Goal: Task Accomplishment & Management: Use online tool/utility

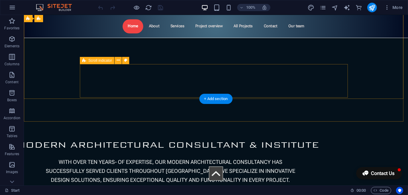
scroll to position [90, 0]
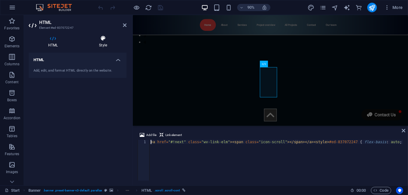
click at [101, 38] on icon at bounding box center [103, 38] width 47 height 6
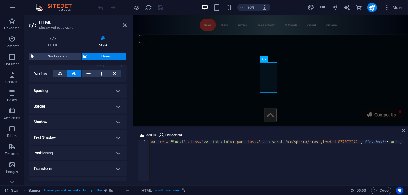
scroll to position [30, 0]
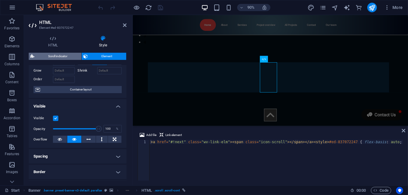
click at [58, 58] on span "Scroll indicator" at bounding box center [57, 56] width 43 height 7
select select "rem"
select select "px"
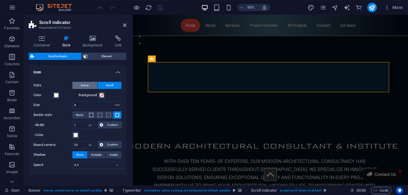
click at [87, 86] on span "Arrow" at bounding box center [85, 85] width 8 height 7
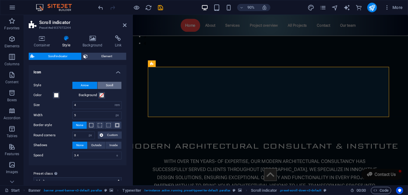
click at [112, 86] on span "Scroll" at bounding box center [109, 85] width 7 height 7
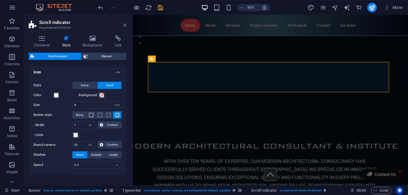
click at [125, 25] on icon at bounding box center [125, 25] width 4 height 5
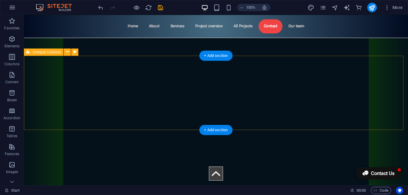
scroll to position [3892, 0]
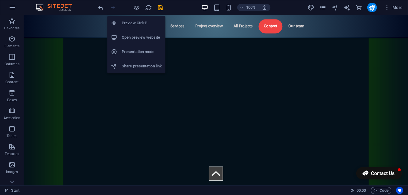
click at [136, 23] on h6 "Preview Ctrl+P" at bounding box center [142, 22] width 40 height 7
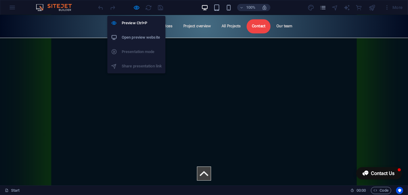
scroll to position [3150, 0]
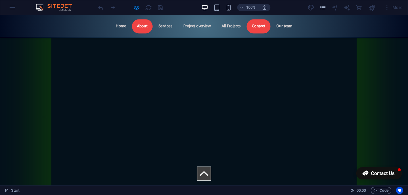
click at [144, 28] on link "About" at bounding box center [142, 26] width 21 height 14
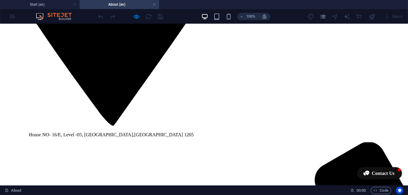
scroll to position [449, 0]
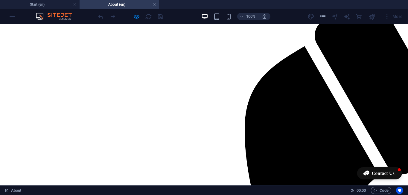
scroll to position [718, 0]
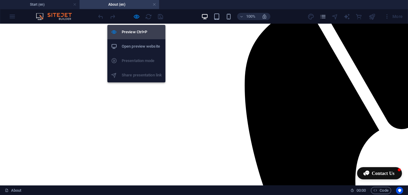
click at [136, 32] on h6 "Preview Ctrl+P" at bounding box center [142, 31] width 40 height 7
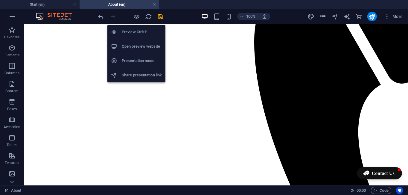
scroll to position [707, 0]
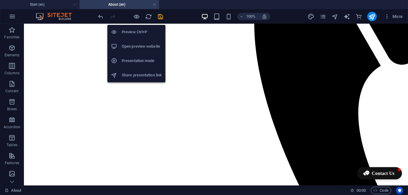
click at [135, 30] on h6 "Preview Ctrl+P" at bounding box center [142, 31] width 40 height 7
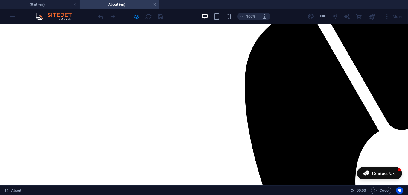
scroll to position [688, 0]
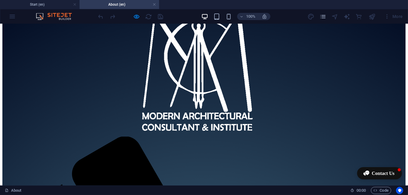
scroll to position [1507, 0]
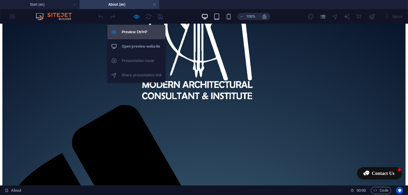
click at [135, 26] on li "Preview Ctrl+P" at bounding box center [136, 32] width 58 height 14
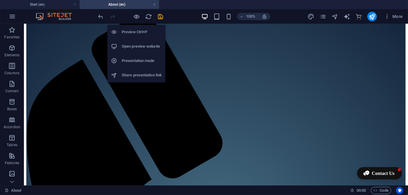
scroll to position [1663, 0]
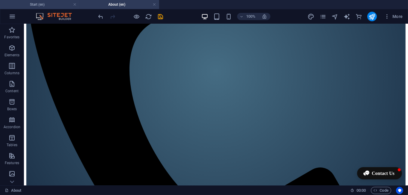
click at [59, 4] on h4 "Start (en)" at bounding box center [40, 4] width 80 height 7
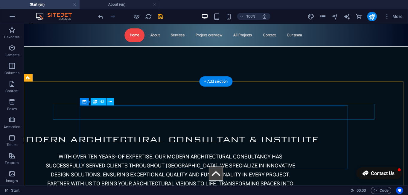
scroll to position [30, 0]
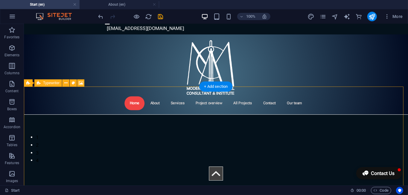
select select "%"
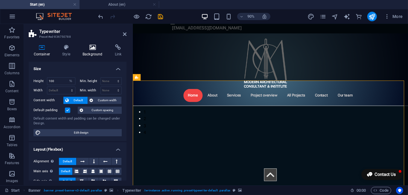
click at [92, 50] on icon at bounding box center [93, 47] width 30 height 6
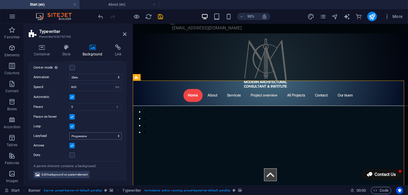
scroll to position [107, 0]
click at [78, 171] on span "Edit background on parent element" at bounding box center [65, 173] width 46 height 7
select select "px"
select select "fade"
select select "ms"
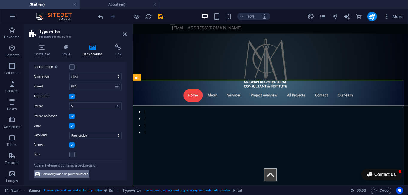
select select "s"
select select "progressive"
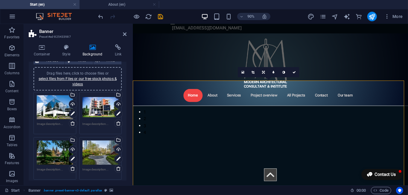
scroll to position [90, 0]
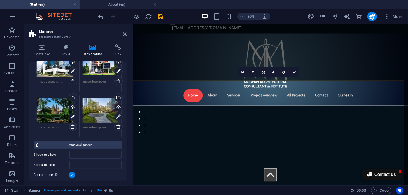
click at [71, 126] on icon at bounding box center [72, 126] width 5 height 5
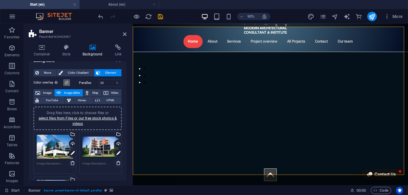
click at [68, 83] on span at bounding box center [66, 82] width 5 height 5
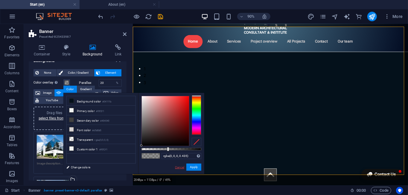
click at [178, 165] on link "Cancel" at bounding box center [179, 167] width 10 height 4
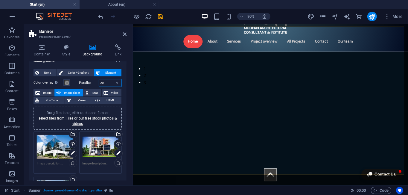
drag, startPoint x: 106, startPoint y: 83, endPoint x: 93, endPoint y: 83, distance: 12.9
click at [93, 83] on div "Parallax 20 %" at bounding box center [100, 83] width 43 height 8
type input "0"
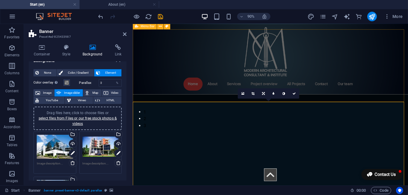
scroll to position [0, 0]
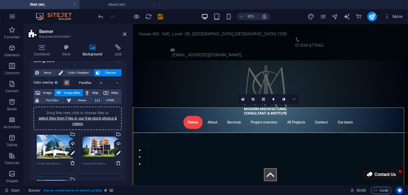
click at [293, 98] on icon at bounding box center [294, 99] width 3 height 3
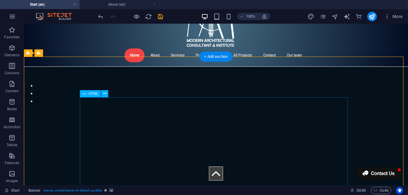
scroll to position [90, 0]
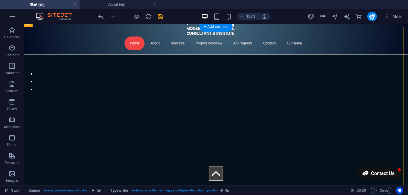
select select "ms"
select select "s"
select select "progressive"
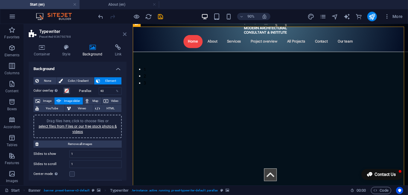
click at [124, 33] on icon at bounding box center [125, 34] width 4 height 5
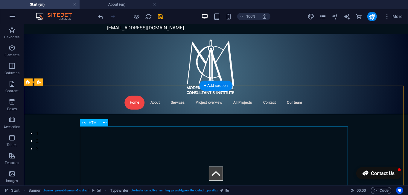
scroll to position [0, 0]
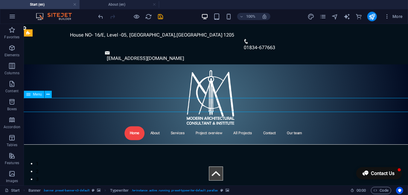
select select
select select "4"
select select
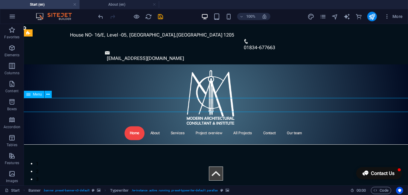
select select
select select "1"
select select
select select "2"
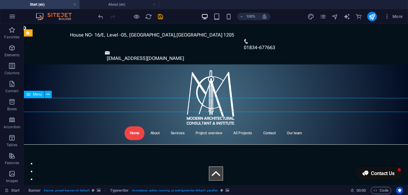
select select
select select "external"
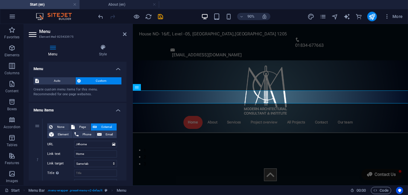
click at [53, 48] on icon at bounding box center [53, 47] width 48 height 6
click at [56, 79] on span "Auto" at bounding box center [57, 80] width 33 height 7
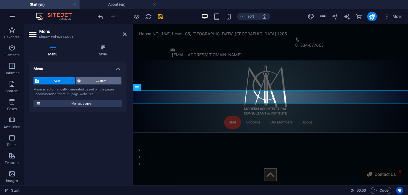
click at [101, 82] on span "Custom" at bounding box center [101, 80] width 37 height 7
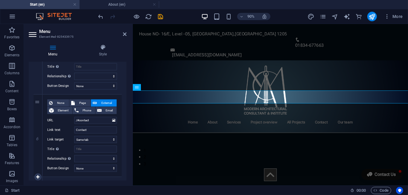
scroll to position [530, 0]
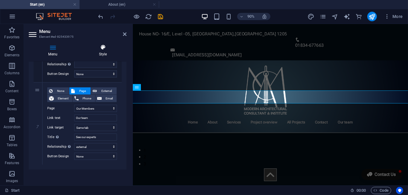
click at [99, 50] on h4 "Style" at bounding box center [102, 50] width 47 height 13
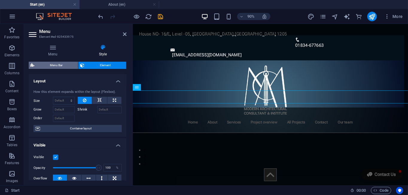
click at [59, 67] on span "Menu Bar" at bounding box center [56, 65] width 40 height 7
select select "rem"
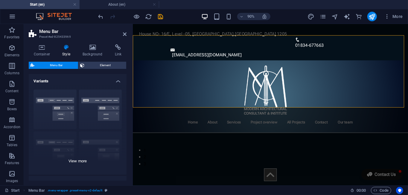
click at [83, 159] on div "Border Centered Default Fixed Loki Trigger Wide XXL" at bounding box center [78, 130] width 98 height 90
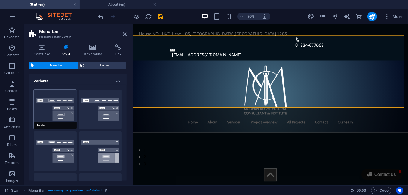
click at [63, 102] on button "Border" at bounding box center [55, 109] width 43 height 40
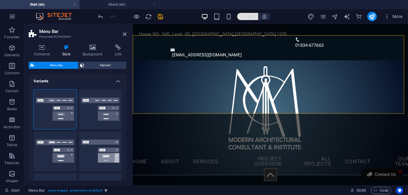
click at [0, 0] on h6 "90%" at bounding box center [0, 0] width 0 height 0
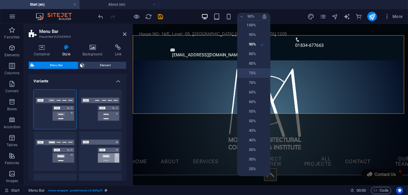
click at [256, 74] on h6 "75%" at bounding box center [248, 72] width 15 height 7
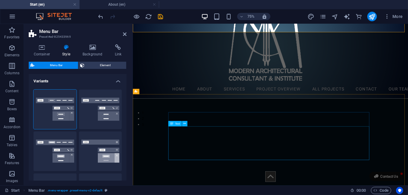
scroll to position [0, 0]
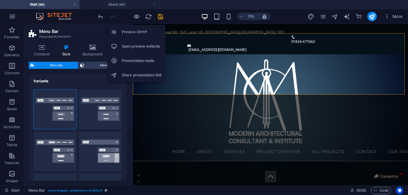
click at [136, 33] on h6 "Preview Ctrl+P" at bounding box center [142, 31] width 40 height 7
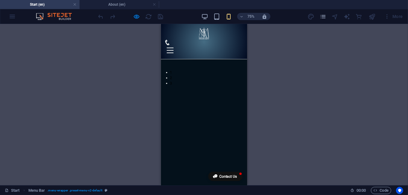
click at [177, 55] on div at bounding box center [172, 58] width 9 height 7
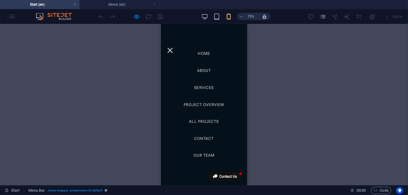
click at [177, 55] on div at bounding box center [172, 58] width 9 height 7
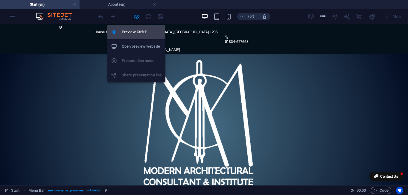
click at [132, 29] on h6 "Preview Ctrl+P" at bounding box center [142, 31] width 40 height 7
select select "rem"
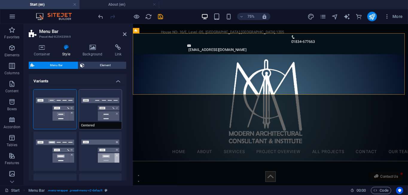
click at [95, 109] on button "Centered" at bounding box center [100, 109] width 43 height 40
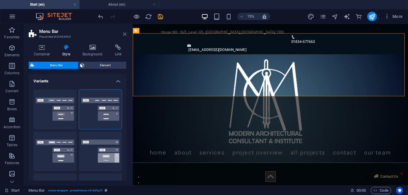
click at [124, 35] on icon at bounding box center [125, 34] width 4 height 5
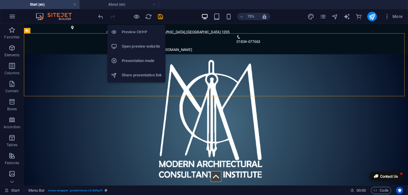
click at [136, 29] on h6 "Preview Ctrl+P" at bounding box center [142, 31] width 40 height 7
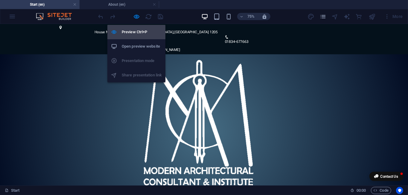
click at [133, 35] on h6 "Preview Ctrl+P" at bounding box center [142, 31] width 40 height 7
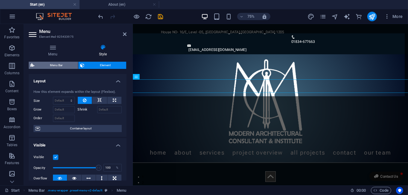
click at [55, 66] on span "Menu Bar" at bounding box center [56, 65] width 40 height 7
select select "rem"
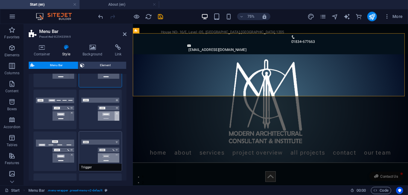
scroll to position [60, 0]
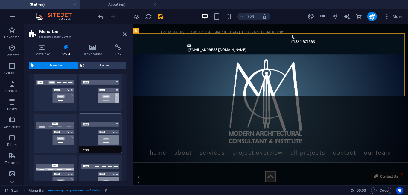
click at [101, 136] on button "Trigger" at bounding box center [100, 133] width 43 height 40
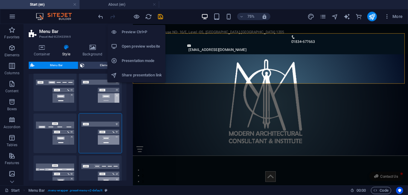
click at [136, 28] on li "Preview Ctrl+P" at bounding box center [136, 32] width 58 height 14
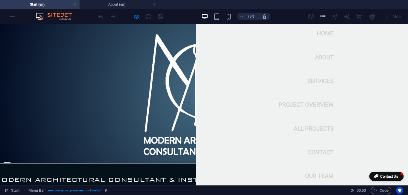
scroll to position [0, 0]
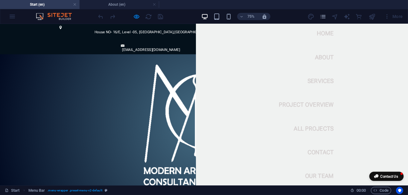
click at [408, 31] on nav "Home About Services Project overview All Projects Contact Our team" at bounding box center [408, 131] width 294 height 233
click at [222, 64] on header "Home About Services Project overview All Projects Contact Our team" at bounding box center [272, 157] width 544 height 186
drag, startPoint x: 233, startPoint y: 101, endPoint x: 240, endPoint y: 52, distance: 48.9
click at [232, 99] on header "Home About Services Project overview All Projects Contact Our team" at bounding box center [272, 157] width 544 height 186
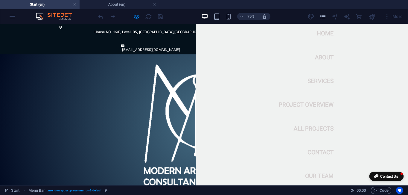
click at [244, 64] on header "Home About Services Project overview All Projects Contact Our team" at bounding box center [272, 157] width 544 height 186
click at [250, 31] on div "House NO- 16/E, Level -05, KalaBagan , Dhaka 1205 01834-677663 Contact@modernac…" at bounding box center [272, 44] width 544 height 40
click at [408, 32] on nav "Home About Services Project overview All Projects Contact Our team" at bounding box center [408, 131] width 294 height 233
click at [408, 27] on nav "Home About Services Project overview All Projects Contact Our team" at bounding box center [408, 131] width 294 height 233
click at [408, 32] on nav "Home About Services Project overview All Projects Contact Our team" at bounding box center [408, 131] width 294 height 233
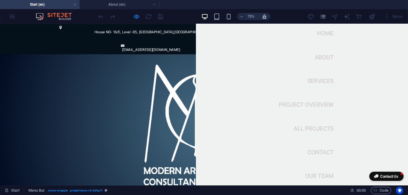
click at [238, 32] on div "House NO- 16/E, Level -05, KalaBagan , Dhaka 1205 01834-677663 Contact@modernac…" at bounding box center [272, 44] width 544 height 40
drag, startPoint x: 180, startPoint y: 100, endPoint x: 182, endPoint y: 97, distance: 3.9
click at [182, 97] on header "Home About Services Project overview All Projects Contact Our team" at bounding box center [272, 157] width 544 height 186
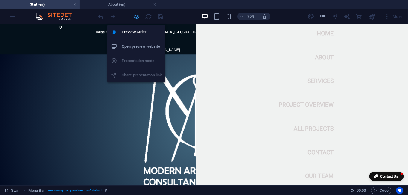
drag, startPoint x: 182, startPoint y: 73, endPoint x: 135, endPoint y: 16, distance: 74.1
select select "rem"
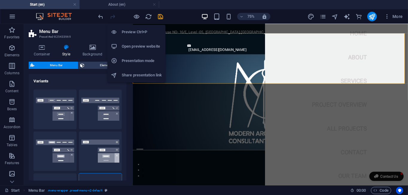
click at [135, 31] on h6 "Preview Ctrl+P" at bounding box center [142, 31] width 40 height 7
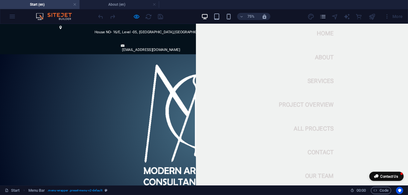
click at [408, 30] on nav "Home About Services Project overview All Projects Contact Our team" at bounding box center [408, 131] width 294 height 233
click at [250, 64] on header "Home About Services Project overview All Projects Contact Our team" at bounding box center [272, 157] width 544 height 186
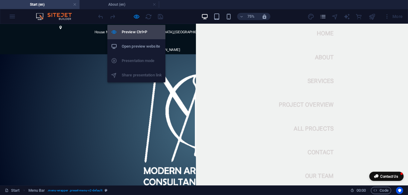
click at [134, 27] on li "Preview Ctrl+P" at bounding box center [136, 32] width 58 height 14
select select "rem"
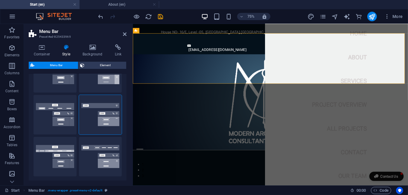
scroll to position [90, 0]
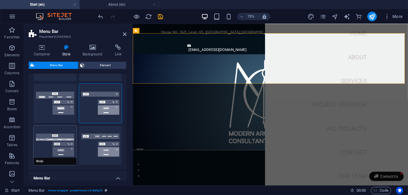
click at [56, 149] on button "Wide" at bounding box center [55, 145] width 43 height 40
type input "0"
type input "2"
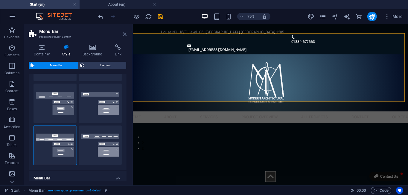
click at [125, 34] on icon at bounding box center [125, 34] width 4 height 5
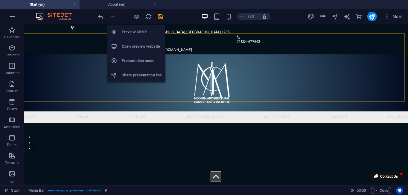
click at [135, 30] on h6 "Preview Ctrl+P" at bounding box center [142, 31] width 40 height 7
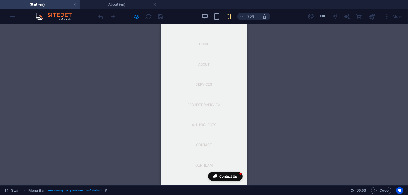
click at [271, 27] on nav "Home About Services Project overview All Projects Contact Our team" at bounding box center [218, 131] width 115 height 215
click at [268, 36] on nav "Home About Services Project overview All Projects Contact Our team" at bounding box center [218, 131] width 115 height 215
drag, startPoint x: 265, startPoint y: 32, endPoint x: 272, endPoint y: 38, distance: 9.1
click at [180, 52] on div at bounding box center [172, 58] width 15 height 13
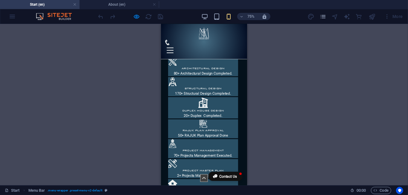
click at [177, 55] on div at bounding box center [172, 58] width 9 height 7
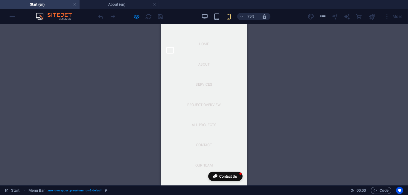
click at [176, 55] on button at bounding box center [172, 58] width 7 height 7
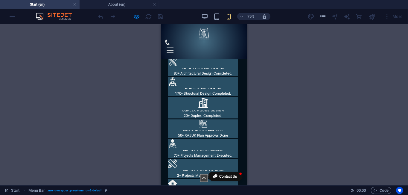
click at [177, 55] on div at bounding box center [172, 58] width 9 height 7
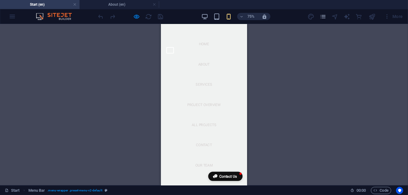
click at [176, 55] on button at bounding box center [172, 58] width 7 height 7
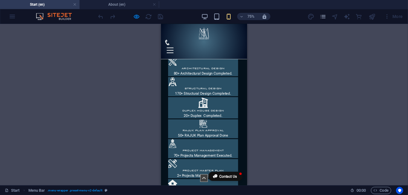
click at [177, 55] on div at bounding box center [172, 58] width 9 height 7
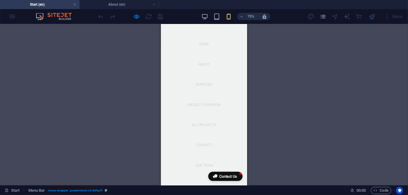
click at [177, 55] on div at bounding box center [172, 58] width 9 height 7
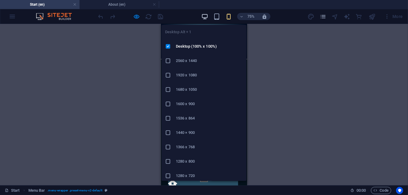
click at [103, 98] on icon "button" at bounding box center [56, 112] width 93 height 28
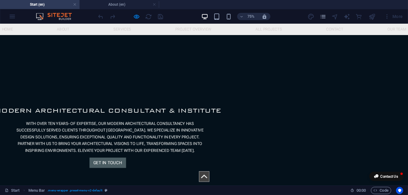
scroll to position [0, 0]
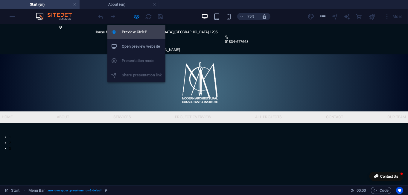
click at [135, 28] on h6 "Preview Ctrl+P" at bounding box center [142, 31] width 40 height 7
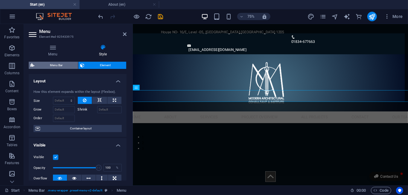
click at [64, 66] on span "Menu Bar" at bounding box center [56, 65] width 40 height 7
select select "rem"
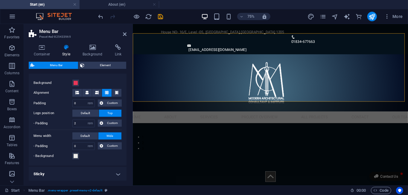
scroll to position [209, 0]
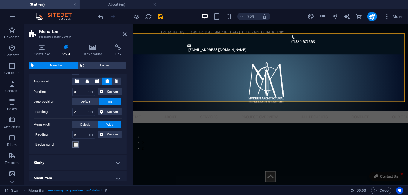
click at [77, 145] on span at bounding box center [75, 144] width 5 height 5
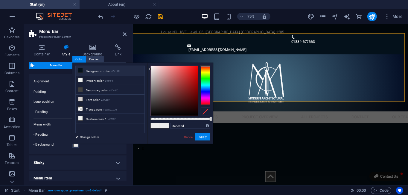
click at [101, 72] on li "Background color #04111b" at bounding box center [110, 71] width 69 height 10
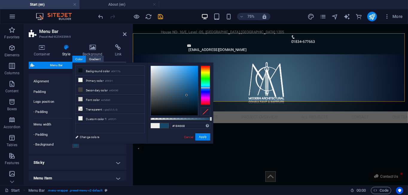
drag, startPoint x: 187, startPoint y: 95, endPoint x: 189, endPoint y: 99, distance: 4.6
click at [187, 95] on div at bounding box center [174, 91] width 47 height 50
click at [201, 136] on button "Apply" at bounding box center [202, 136] width 15 height 7
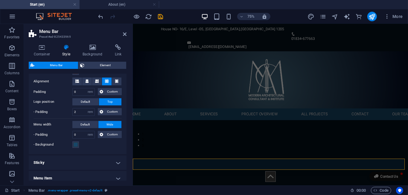
scroll to position [0, 0]
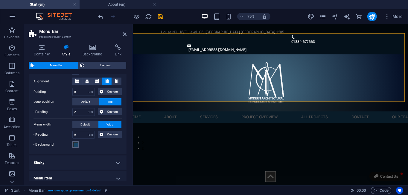
click at [77, 144] on span at bounding box center [75, 144] width 5 height 5
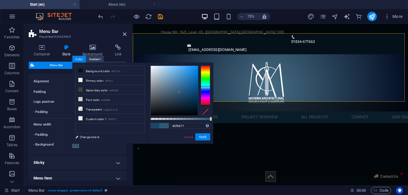
drag, startPoint x: 182, startPoint y: 93, endPoint x: 179, endPoint y: 92, distance: 3.1
click at [179, 92] on div at bounding box center [174, 91] width 47 height 50
click at [204, 140] on button "Apply" at bounding box center [202, 136] width 15 height 7
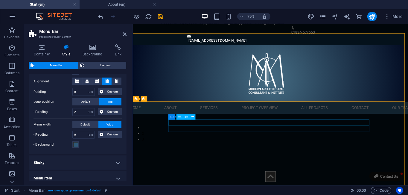
scroll to position [30, 0]
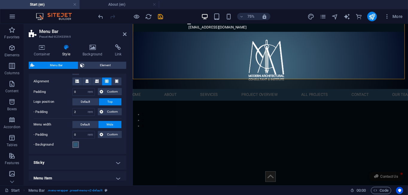
click at [76, 144] on span at bounding box center [75, 144] width 5 height 5
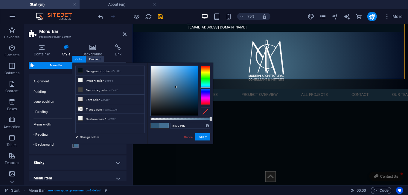
type input "#417196"
drag, startPoint x: 179, startPoint y: 91, endPoint x: 177, endPoint y: 86, distance: 4.8
click at [177, 86] on div at bounding box center [174, 91] width 47 height 50
click at [202, 136] on button "Apply" at bounding box center [202, 136] width 15 height 7
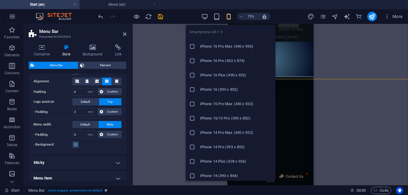
type input "1"
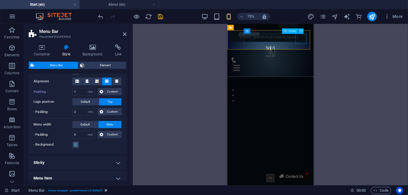
click at [326, 75] on div at bounding box center [284, 81] width 105 height 13
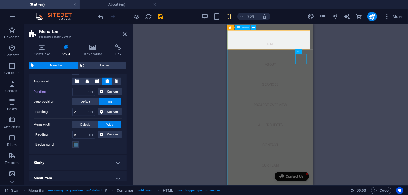
click at [330, 39] on nav "Home About Services Project overview All Projects Contact Our team" at bounding box center [284, 131] width 115 height 215
click at [330, 31] on nav "Home About Services Project overview All Projects Contact Our team" at bounding box center [284, 131] width 115 height 215
drag, startPoint x: 329, startPoint y: 50, endPoint x: 333, endPoint y: 39, distance: 11.7
click at [329, 50] on nav "Home About Services Project overview All Projects Contact Our team" at bounding box center [284, 131] width 115 height 215
click at [334, 32] on nav "Home About Services Project overview All Projects Contact Our team" at bounding box center [284, 131] width 115 height 215
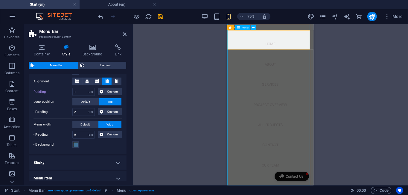
click at [330, 27] on nav "Home About Services Project overview All Projects Contact Our team" at bounding box center [284, 131] width 115 height 215
click at [331, 49] on nav "Home About Services Project overview All Projects Contact Our team" at bounding box center [284, 131] width 115 height 215
click at [247, 105] on div at bounding box center [239, 111] width 15 height 13
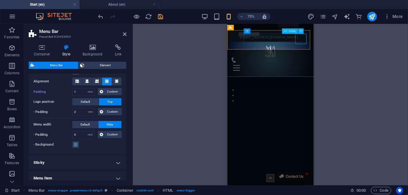
click at [326, 75] on div at bounding box center [284, 81] width 105 height 13
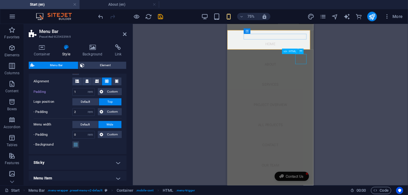
click at [247, 105] on div at bounding box center [239, 111] width 15 height 13
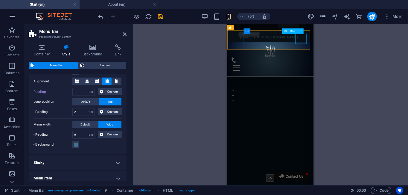
click at [325, 75] on div at bounding box center [284, 81] width 105 height 13
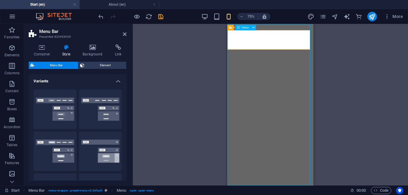
select select "rem"
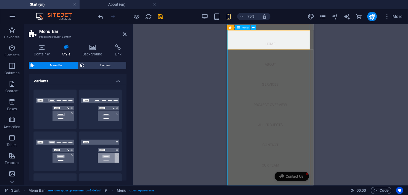
click at [247, 105] on div at bounding box center [239, 111] width 15 height 13
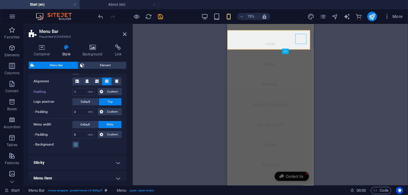
scroll to position [30, 0]
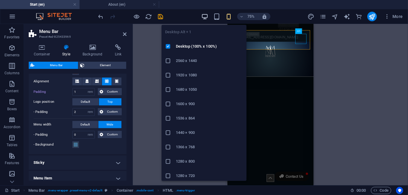
click at [204, 16] on icon "button" at bounding box center [204, 16] width 7 height 7
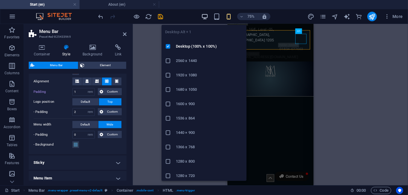
type input "0"
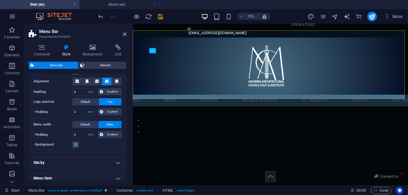
scroll to position [63, 0]
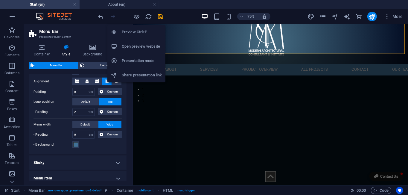
click at [138, 43] on h6 "Open preview website" at bounding box center [142, 46] width 40 height 7
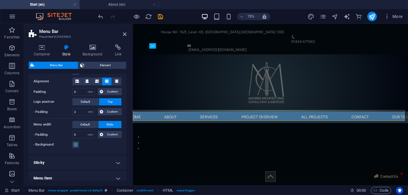
scroll to position [0, 0]
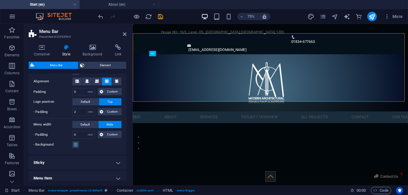
click at [117, 161] on h4 "Sticky" at bounding box center [78, 162] width 98 height 14
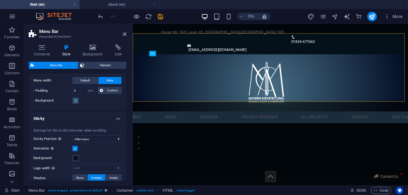
scroll to position [269, 0]
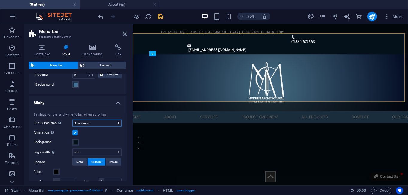
click at [100, 123] on select "Off Instant After menu After banner When scrolling up" at bounding box center [96, 122] width 49 height 7
click at [98, 139] on div "Background" at bounding box center [78, 142] width 88 height 7
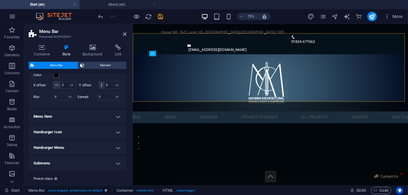
scroll to position [386, 0]
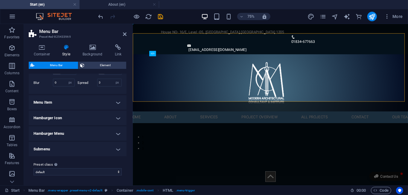
click at [116, 103] on h4 "Menu Item" at bounding box center [78, 102] width 98 height 14
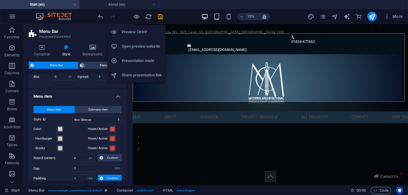
click at [137, 29] on h6 "Preview Ctrl+P" at bounding box center [142, 31] width 40 height 7
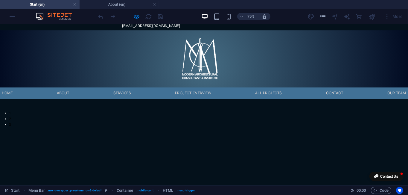
scroll to position [60, 0]
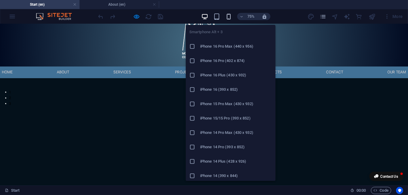
click at [228, 14] on icon "button" at bounding box center [228, 16] width 7 height 7
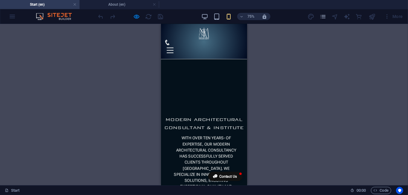
click at [177, 55] on div at bounding box center [172, 58] width 9 height 7
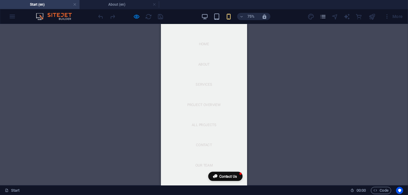
click at [177, 55] on div at bounding box center [172, 58] width 9 height 7
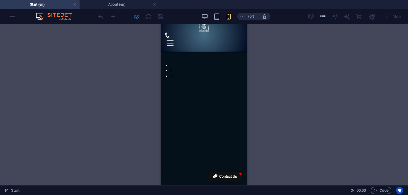
scroll to position [0, 0]
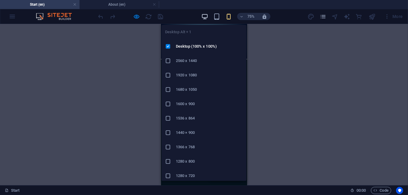
click at [207, 15] on icon "button" at bounding box center [204, 16] width 7 height 7
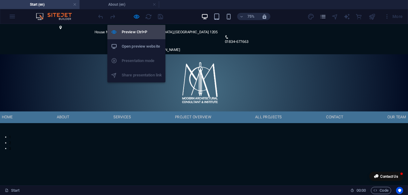
click at [132, 32] on h6 "Preview Ctrl+P" at bounding box center [142, 31] width 40 height 7
select select "rem"
select select "sticky_menu"
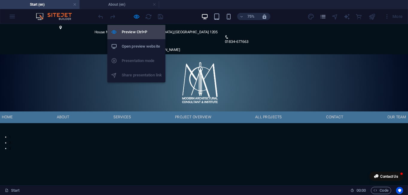
select select "px"
select select "hover_box_bottom"
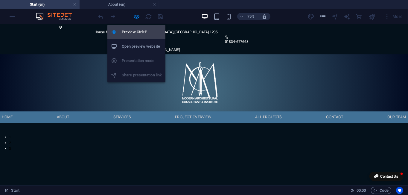
select select "px"
select select "rem"
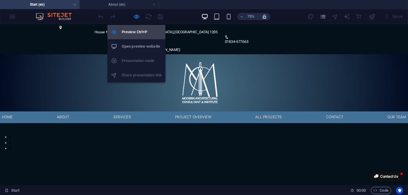
select select "rem"
select select "px"
select select "300"
select select "px"
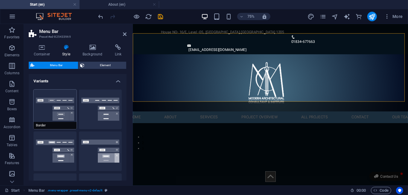
click at [57, 112] on button "Border" at bounding box center [55, 109] width 43 height 40
type input "1"
select select "sticky_reverse"
select select "hover_border"
type input "1"
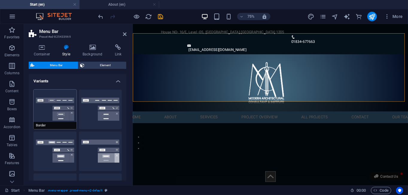
type input "3"
type input "1"
select select "link-special-font"
type input "1.1"
select select "rem"
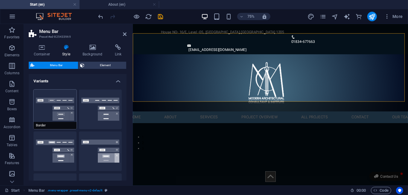
select select
type input "1"
select select "300"
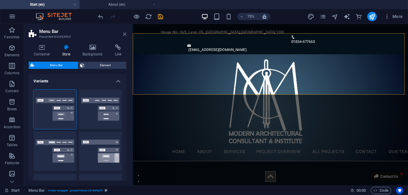
click at [125, 35] on icon at bounding box center [125, 34] width 4 height 5
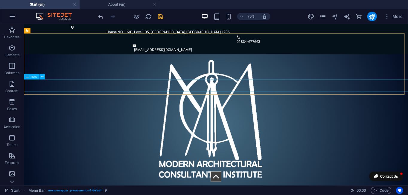
click at [32, 78] on span "Menu" at bounding box center [34, 76] width 7 height 3
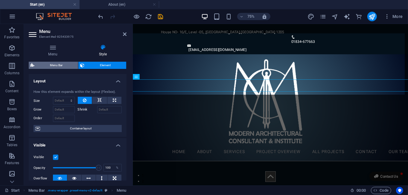
click at [57, 65] on span "Menu Bar" at bounding box center [56, 65] width 40 height 7
select select "rem"
select select "sticky_reverse"
select select "px"
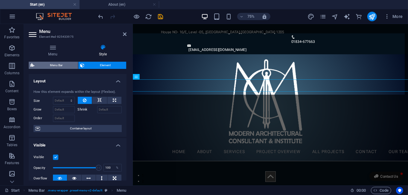
select select "px"
select select "hover_border"
select select "px"
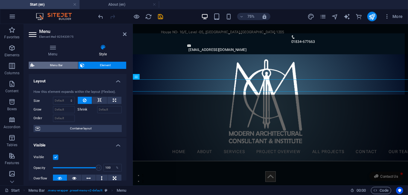
select select "rem"
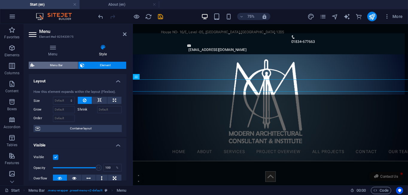
select select "rem"
select select "link-special-font"
select select "rem"
select select "300"
select select "px"
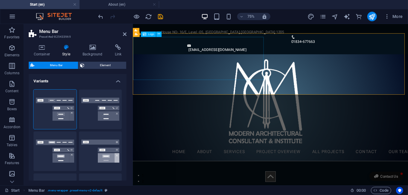
click at [234, 87] on div at bounding box center [312, 128] width 358 height 118
click at [127, 34] on icon at bounding box center [125, 34] width 4 height 5
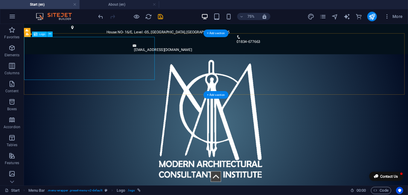
click at [157, 69] on div at bounding box center [275, 151] width 503 height 165
select select "%"
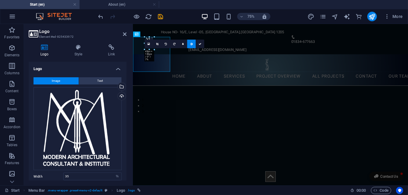
drag, startPoint x: 221, startPoint y: 80, endPoint x: 165, endPoint y: 33, distance: 72.6
type input "31"
select select "px"
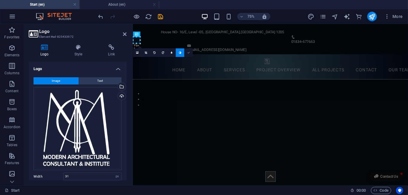
drag, startPoint x: 189, startPoint y: 51, endPoint x: 264, endPoint y: 84, distance: 81.6
click at [189, 51] on icon at bounding box center [188, 52] width 3 height 3
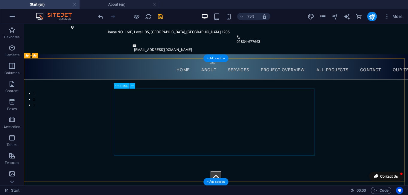
scroll to position [120, 0]
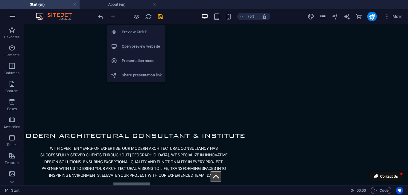
click at [135, 29] on h6 "Preview Ctrl+P" at bounding box center [142, 31] width 40 height 7
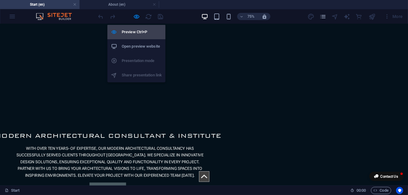
click at [135, 26] on li "Preview Ctrl+P" at bounding box center [136, 32] width 58 height 14
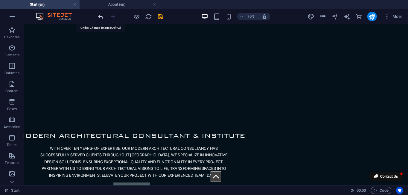
click at [101, 17] on icon "undo" at bounding box center [101, 16] width 7 height 7
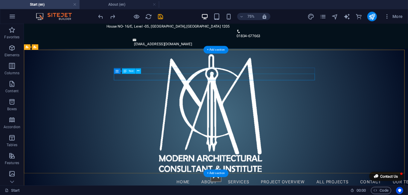
scroll to position [0, 0]
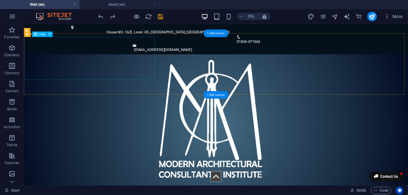
click at [116, 75] on div at bounding box center [275, 151] width 503 height 165
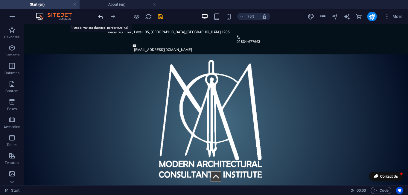
click at [101, 17] on icon "undo" at bounding box center [101, 16] width 7 height 7
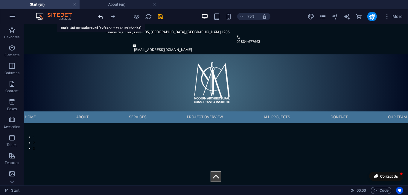
click at [100, 17] on icon "undo" at bounding box center [101, 16] width 7 height 7
click at [115, 16] on icon "redo" at bounding box center [113, 16] width 7 height 7
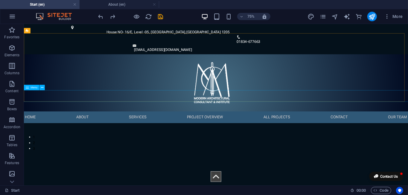
click at [32, 89] on div "Menu" at bounding box center [31, 87] width 15 height 5
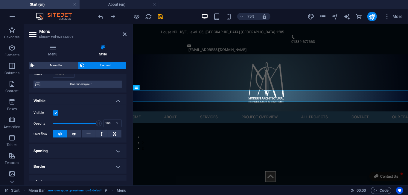
scroll to position [60, 0]
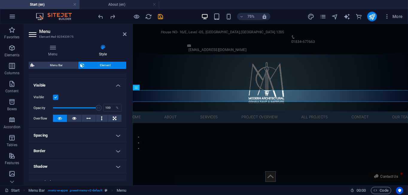
click at [113, 136] on h4 "Spacing" at bounding box center [78, 135] width 98 height 14
click at [112, 134] on h4 "Spacing" at bounding box center [78, 133] width 98 height 11
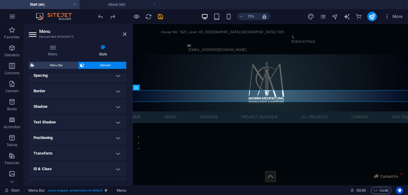
scroll to position [146, 0]
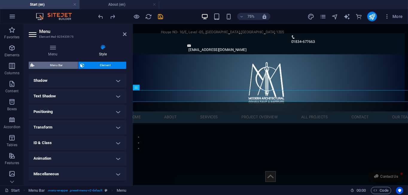
click at [54, 66] on span "Menu Bar" at bounding box center [56, 65] width 40 height 7
select select "rem"
select select "sticky_menu"
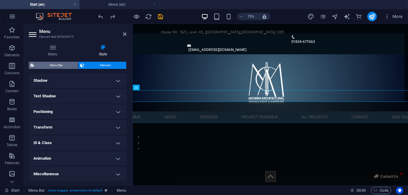
select select "px"
select select "hover_box_bottom"
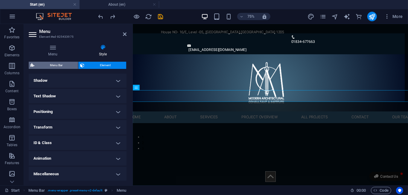
select select "px"
select select "rem"
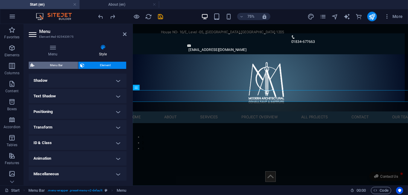
select select "rem"
select select "px"
select select "300"
select select "px"
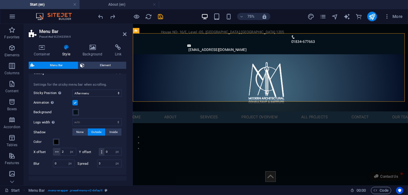
scroll to position [329, 0]
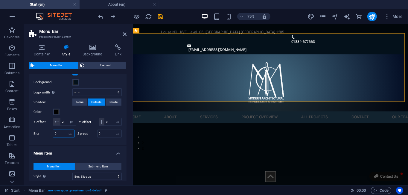
drag, startPoint x: 58, startPoint y: 140, endPoint x: 47, endPoint y: 139, distance: 10.5
click at [47, 137] on div "Blur 0 px rem % vh vw" at bounding box center [54, 134] width 41 height 8
type input "50"
drag, startPoint x: 103, startPoint y: 140, endPoint x: 92, endPoint y: 140, distance: 11.1
click at [92, 137] on div "Spread 0 px rem vh vw" at bounding box center [100, 134] width 44 height 8
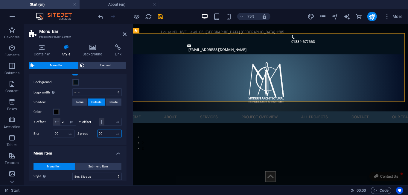
type input "50"
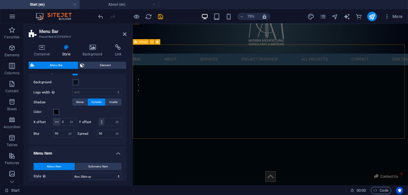
scroll to position [0, 0]
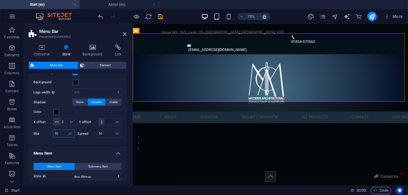
drag, startPoint x: 57, startPoint y: 139, endPoint x: 50, endPoint y: 136, distance: 7.1
click at [47, 137] on div "Blur 50 px rem % vh vw" at bounding box center [54, 134] width 41 height 8
type input "20"
drag, startPoint x: 104, startPoint y: 138, endPoint x: 94, endPoint y: 138, distance: 10.5
click at [94, 137] on div "Spread 50 px rem vh vw" at bounding box center [100, 134] width 44 height 8
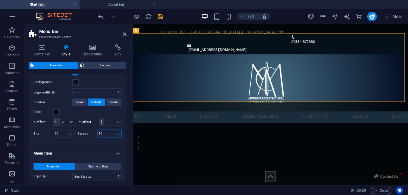
type input "30"
click at [105, 145] on div "Settings for the sticky menu bar when scrolling. Sticky Position Affects the sc…" at bounding box center [78, 95] width 100 height 99
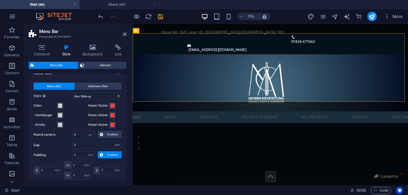
scroll to position [419, 0]
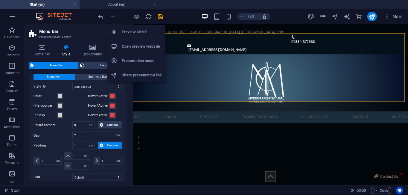
click at [136, 31] on h6 "Preview Ctrl+P" at bounding box center [142, 31] width 40 height 7
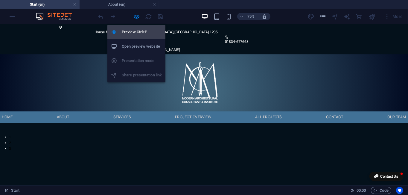
click at [136, 29] on h6 "Preview Ctrl+P" at bounding box center [142, 31] width 40 height 7
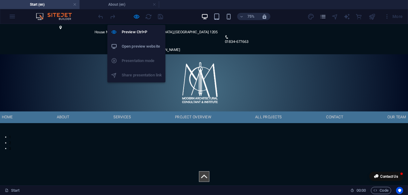
select select "rem"
select select "sticky_menu"
select select "px"
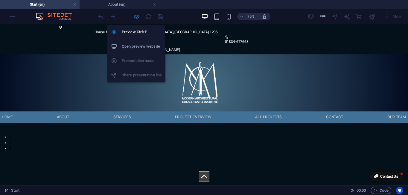
select select "px"
select select "hover_box_bottom"
select select "px"
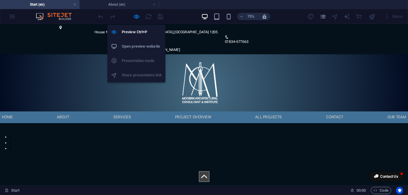
select select "rem"
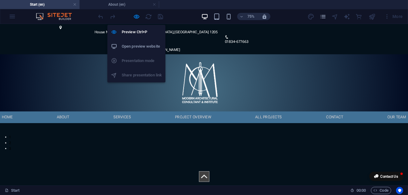
select select "rem"
select select "px"
select select "300"
select select "px"
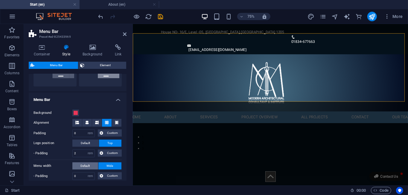
scroll to position [180, 0]
